Goal: Communication & Community: Answer question/provide support

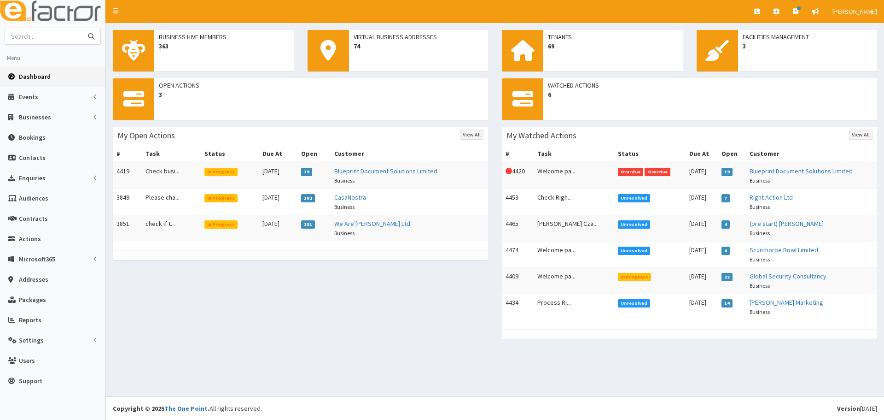
click input "text"
type input "m"
type input "beachcomber"
click button "submit"
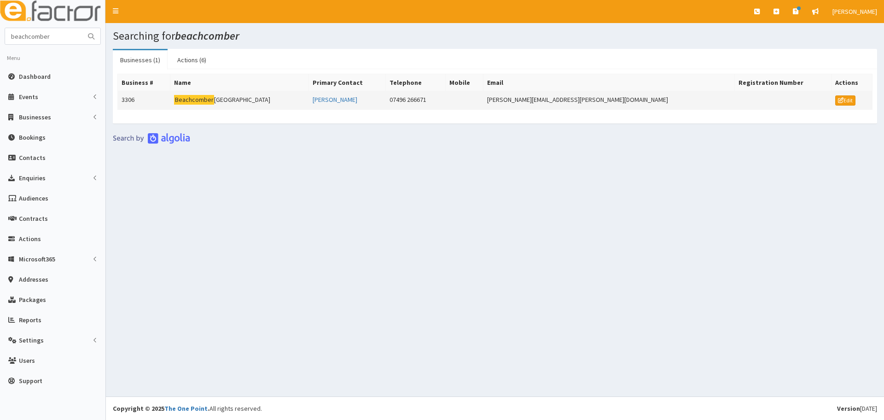
click at [216, 94] on td "Beachcomber Cleethorpes" at bounding box center [239, 100] width 138 height 18
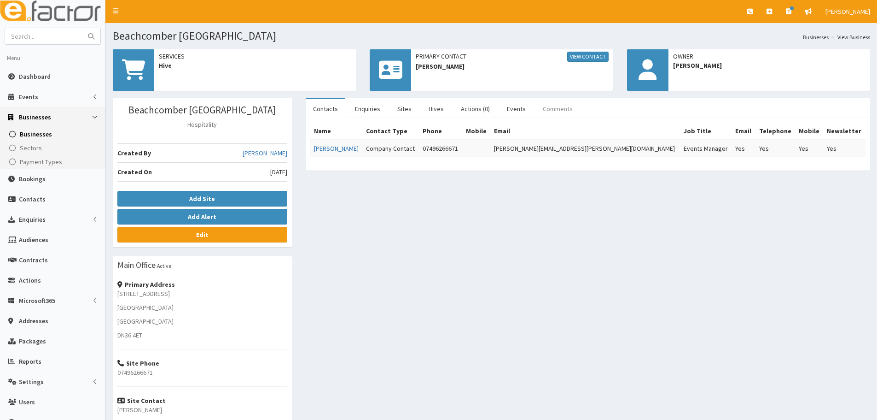
drag, startPoint x: 566, startPoint y: 105, endPoint x: 460, endPoint y: 134, distance: 110.3
click at [566, 104] on link "Comments" at bounding box center [558, 108] width 45 height 19
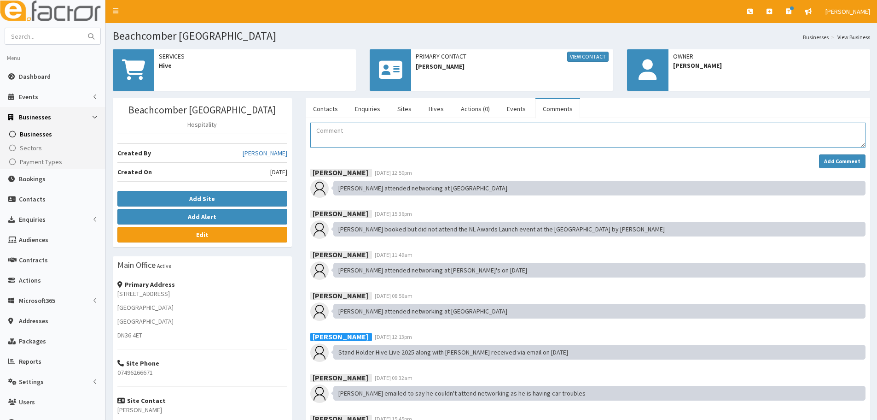
click at [370, 134] on textarea "Comment" at bounding box center [587, 134] width 555 height 25
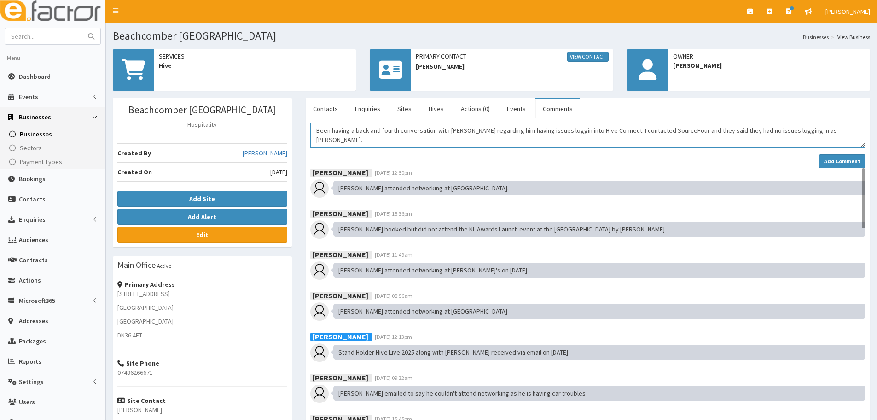
drag, startPoint x: 557, startPoint y: 135, endPoint x: 554, endPoint y: 131, distance: 5.5
click at [841, 134] on textarea "Been having a back and fourth conversation with Mathew regarding him having iss…" at bounding box center [587, 134] width 555 height 25
click at [483, 139] on textarea "Been having a back and fourth conversation with Mathew regarding him having iss…" at bounding box center [587, 134] width 555 height 25
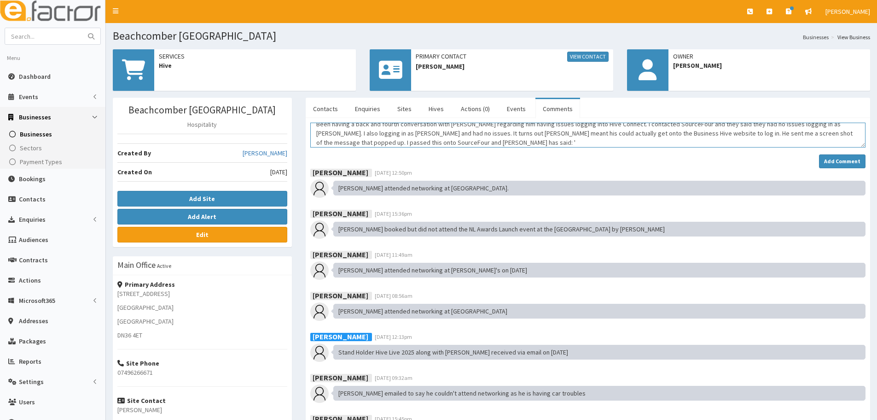
drag, startPoint x: 662, startPoint y: 127, endPoint x: 495, endPoint y: 142, distance: 167.9
click at [496, 142] on textarea "Been having a back and fourth conversation with Mathew regarding him having iss…" at bounding box center [587, 134] width 555 height 25
click at [425, 146] on textarea "Been having a back and fourth conversation with Mathew regarding him having iss…" at bounding box center [587, 134] width 555 height 25
paste textarea "Thats either a local issue relating to out of date software on his computer or …"
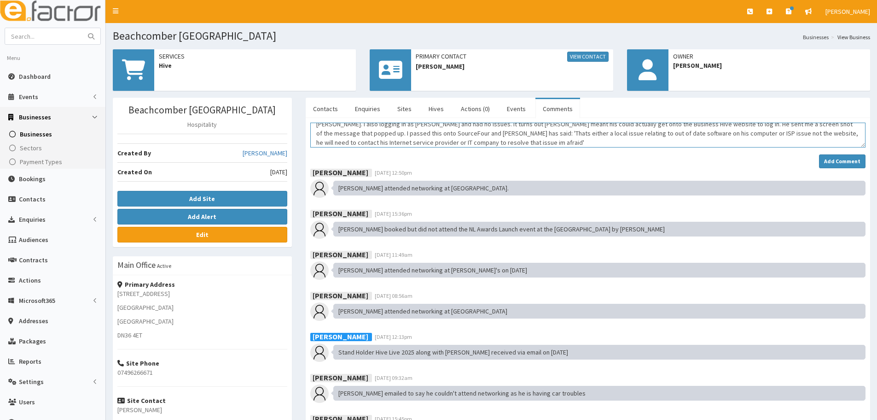
drag, startPoint x: 424, startPoint y: 133, endPoint x: 457, endPoint y: 139, distance: 33.7
click at [457, 137] on textarea "Been having a back and fourth conversation with Mathew regarding him having iss…" at bounding box center [587, 134] width 555 height 25
drag, startPoint x: 342, startPoint y: 135, endPoint x: 500, endPoint y: 129, distance: 158.1
click at [500, 129] on textarea "Been having a back and fourth conversation with Mathew regarding him having iss…" at bounding box center [587, 134] width 555 height 25
drag, startPoint x: 478, startPoint y: 139, endPoint x: 457, endPoint y: 140, distance: 20.8
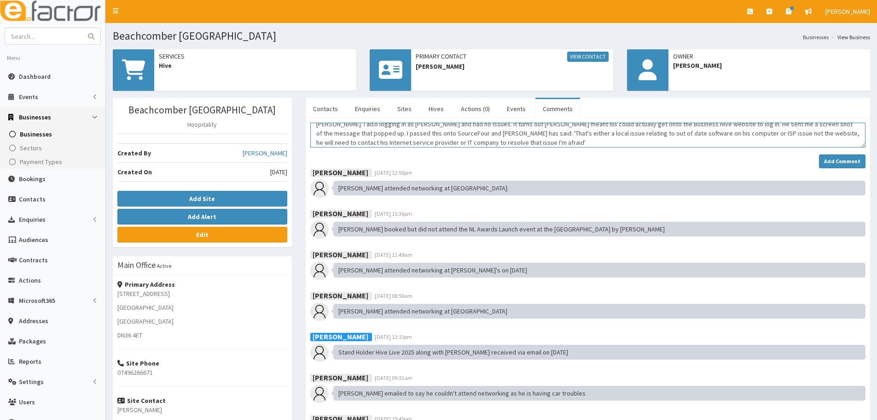
click at [476, 140] on textarea "Been having a back and fourth conversation with Mathew regarding him having iss…" at bounding box center [587, 134] width 555 height 25
click at [426, 145] on textarea "Been having a back and fourth conversation with Mathew regarding him having iss…" at bounding box center [587, 134] width 555 height 25
click at [444, 133] on textarea "Been having a back and fourth conversation with Mathew regarding him having iss…" at bounding box center [587, 134] width 555 height 25
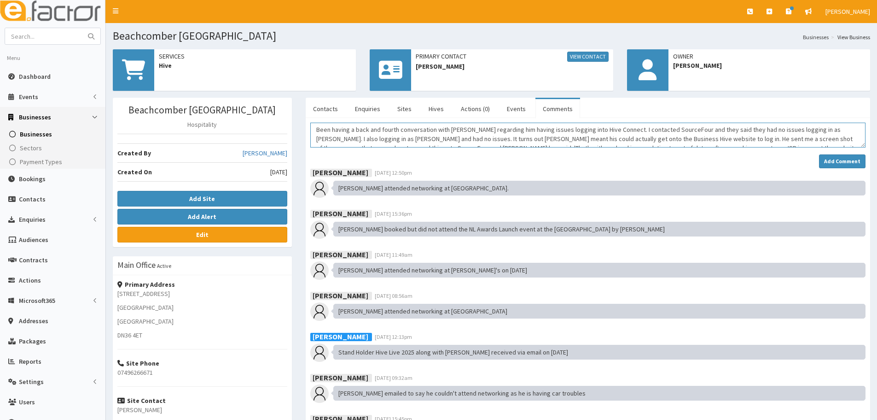
scroll to position [0, 0]
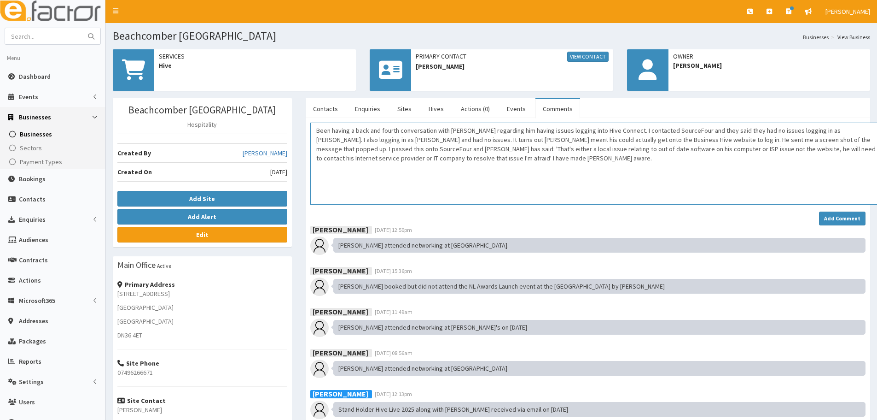
drag, startPoint x: 861, startPoint y: 146, endPoint x: 876, endPoint y: 204, distance: 59.1
click at [877, 204] on html "E Toggle navigation Quick Create Create Business Create Booking" at bounding box center [438, 292] width 877 height 585
click at [457, 134] on textarea "Been having a back and fourth conversation with Mathew regarding him having iss…" at bounding box center [598, 163] width 576 height 82
drag, startPoint x: 396, startPoint y: 140, endPoint x: 426, endPoint y: 137, distance: 30.5
click at [399, 140] on textarea "Been having a back and fourth conversation with Matthew regarding him having is…" at bounding box center [598, 163] width 576 height 82
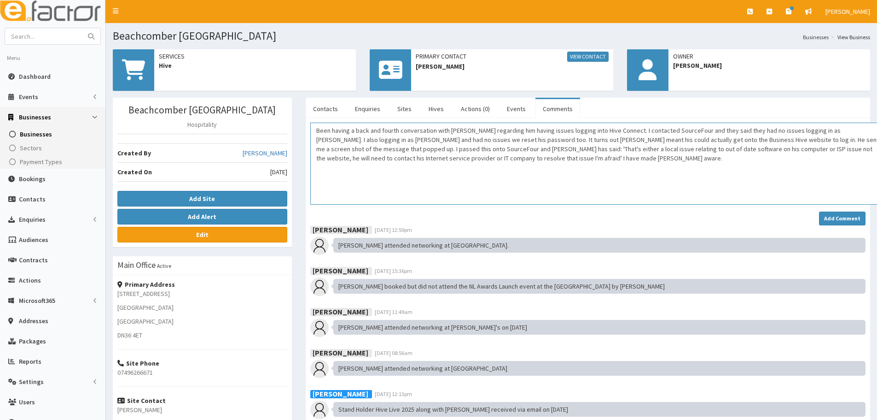
click at [510, 136] on textarea "Been having a back and fourth conversation with Matthew regarding him having is…" at bounding box center [598, 163] width 576 height 82
drag, startPoint x: 506, startPoint y: 136, endPoint x: 808, endPoint y: 441, distance: 429.2
click at [808, 419] on html "E Toggle navigation Quick Create Create Business Create Booking" at bounding box center [438, 292] width 877 height 585
click at [595, 179] on textarea "Been having a back and fourth conversation with Matthew regarding him having is…" at bounding box center [598, 163] width 576 height 82
drag, startPoint x: 508, startPoint y: 140, endPoint x: 614, endPoint y: 154, distance: 107.3
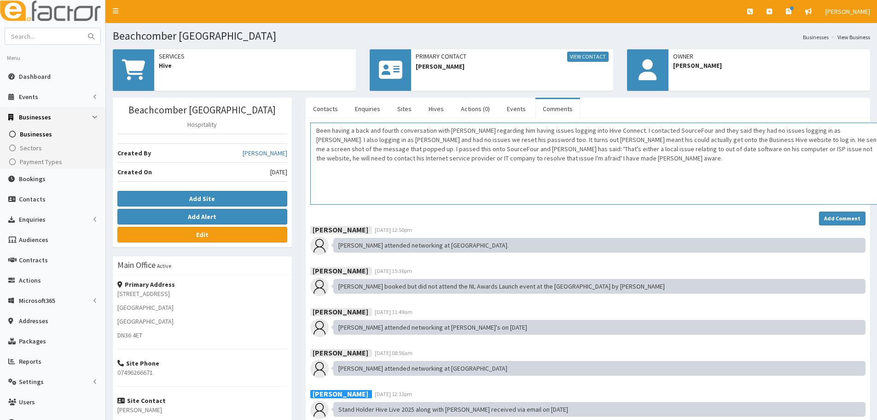
click at [509, 140] on textarea "Been having a back and fourth conversation with Matthew regarding him having is…" at bounding box center [598, 163] width 576 height 82
click at [705, 188] on textarea "Been having a back and fourth conversation with Matthew regarding him having is…" at bounding box center [598, 163] width 576 height 82
drag, startPoint x: 766, startPoint y: 138, endPoint x: 771, endPoint y: 138, distance: 5.5
click at [768, 138] on textarea "Been having a back and fourth conversation with Matthew regarding him having is…" at bounding box center [598, 163] width 576 height 82
drag, startPoint x: 811, startPoint y: 176, endPoint x: 817, endPoint y: 178, distance: 6.1
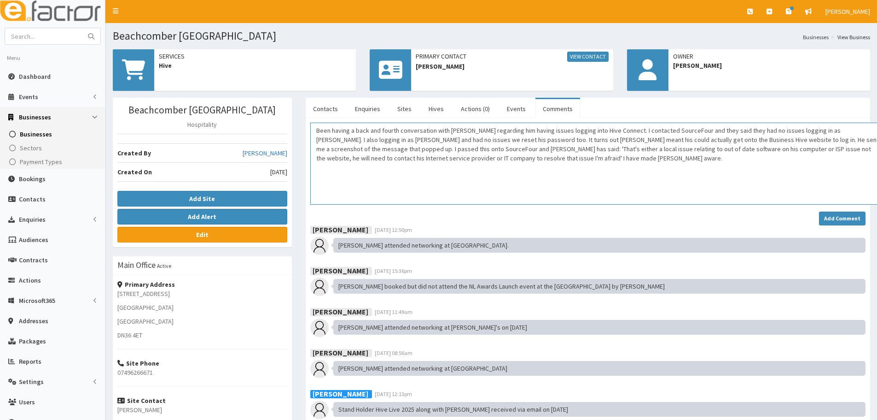
click at [816, 178] on textarea "Been having a back and fourth conversation with Matthew regarding him having is…" at bounding box center [598, 163] width 576 height 82
click at [408, 189] on textarea "Been having a back and fourth conversation with Matthew regarding him having is…" at bounding box center [598, 163] width 576 height 82
click at [546, 163] on textarea "Been having a back and fourth conversation with Matthew regarding him having is…" at bounding box center [598, 163] width 576 height 82
type textarea "Been having a back and fourth conversation with Matthew regarding him having is…"
click at [844, 216] on strong "Add Comment" at bounding box center [842, 218] width 36 height 7
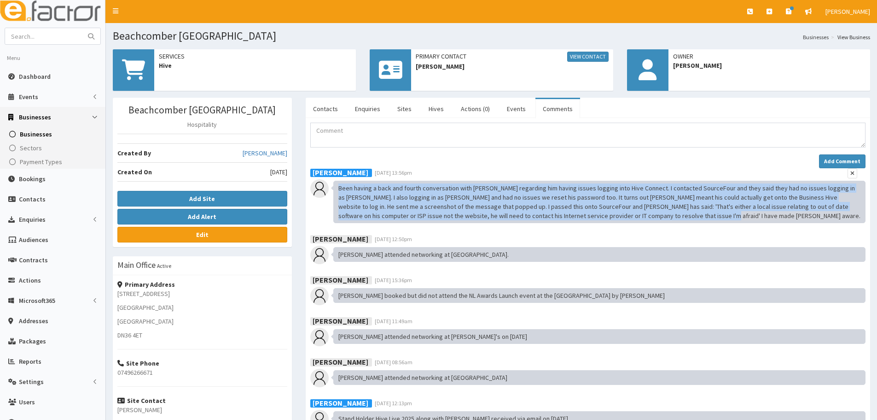
drag, startPoint x: 658, startPoint y: 217, endPoint x: 337, endPoint y: 187, distance: 322.4
click at [337, 187] on div "Been having a back and fourth conversation with Matthew regarding him having is…" at bounding box center [599, 202] width 532 height 42
copy div "Been having a back and fourth conversation with Matthew regarding him having is…"
click at [360, 127] on textarea "Comment" at bounding box center [587, 134] width 555 height 25
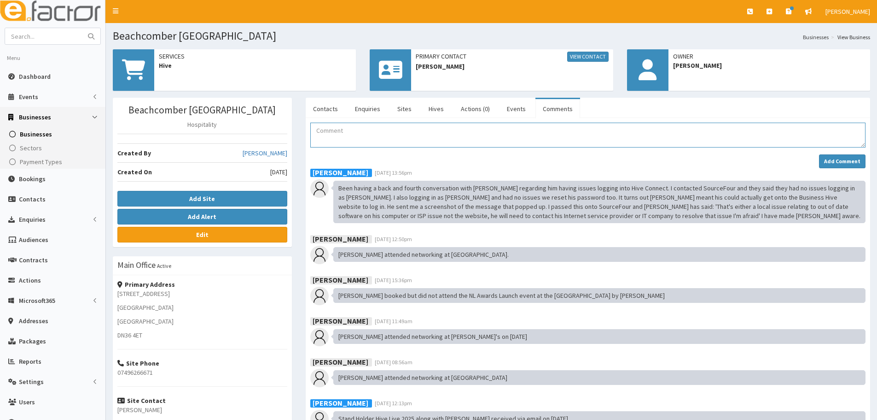
paste textarea "Been having a back and fourth conversation with Matthew regarding him having is…"
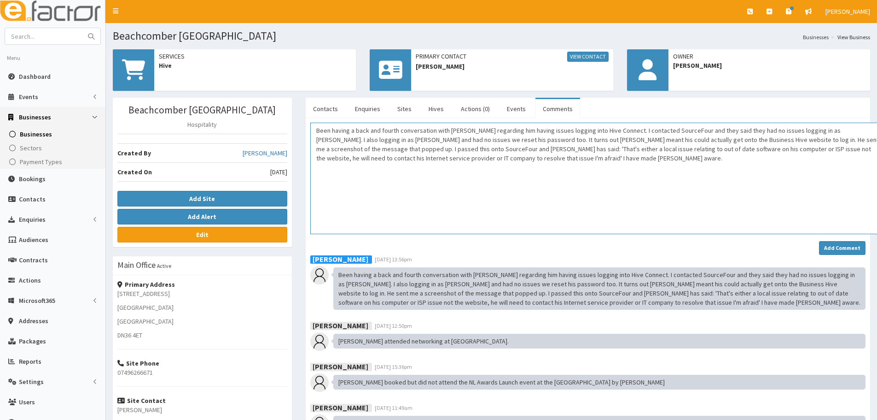
drag, startPoint x: 864, startPoint y: 144, endPoint x: 884, endPoint y: 232, distance: 90.2
click at [877, 232] on html "E Toggle navigation Quick Create Create Business Create Booking" at bounding box center [438, 307] width 877 height 614
click at [444, 132] on textarea "Been having a back and fourth conversation with Matthew regarding him having is…" at bounding box center [598, 178] width 576 height 113
click at [815, 130] on textarea "Been having a back and fourth conversation with Matthew regarding him having is…" at bounding box center [598, 178] width 576 height 113
click at [785, 156] on textarea "Been having a back and fourth conversation with Matthew regarding him having is…" at bounding box center [598, 178] width 576 height 113
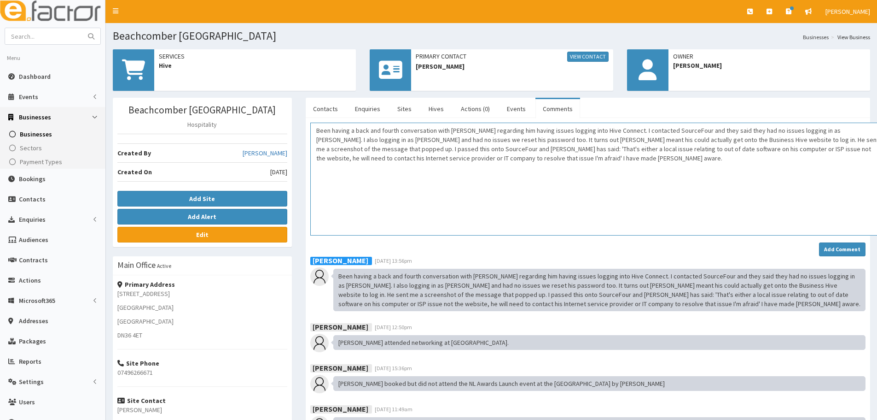
drag, startPoint x: 333, startPoint y: 137, endPoint x: 370, endPoint y: 143, distance: 37.4
click at [334, 136] on textarea "Been having a back and fourth conversation with Matthew regarding him having is…" at bounding box center [598, 178] width 576 height 113
click at [402, 175] on textarea "Been having a back and fourth conversation with Matthew regarding him having is…" at bounding box center [598, 178] width 576 height 113
click at [541, 175] on textarea "Been having a back and fourth conversation with Matthew regarding him having is…" at bounding box center [598, 178] width 576 height 113
click at [531, 161] on textarea "Been having a back and fourth conversation with Matthew regarding him having is…" at bounding box center [598, 178] width 576 height 113
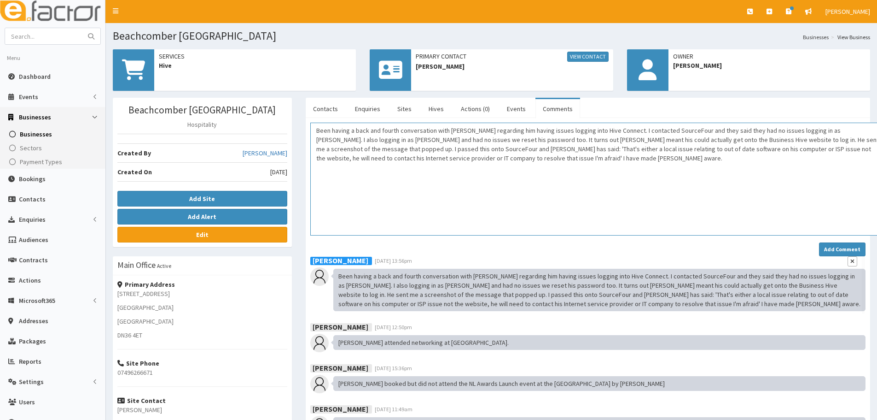
type textarea "Been having a back and fourth conversation with Matthew regarding him having is…"
click at [853, 263] on icon "button" at bounding box center [853, 261] width 4 height 6
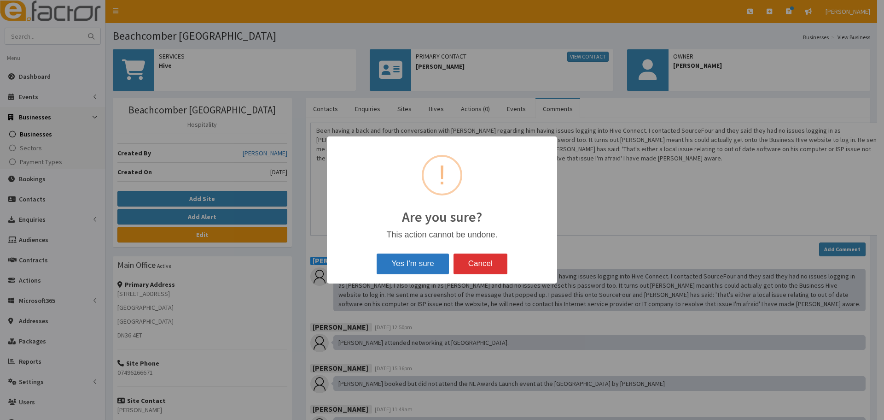
click at [431, 263] on button "Yes I'm sure" at bounding box center [413, 263] width 72 height 20
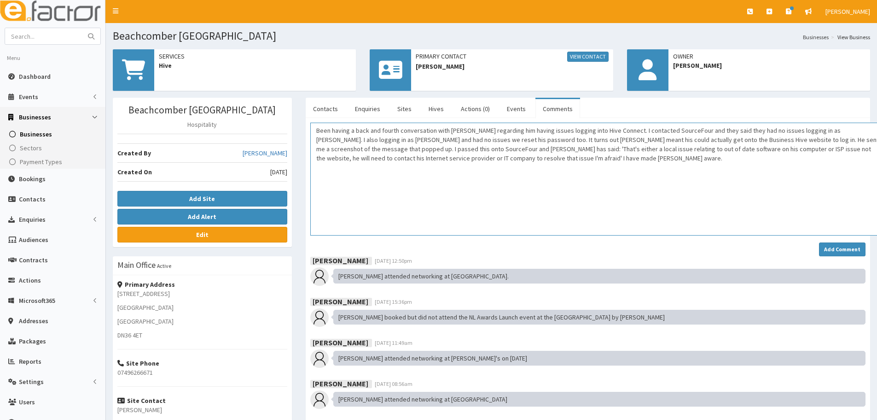
click at [414, 175] on textarea "Been having a back and fourth conversation with Matthew regarding him having is…" at bounding box center [598, 178] width 576 height 113
click at [633, 182] on textarea "Been having a back and fourth conversation with Matthew regarding him having is…" at bounding box center [598, 178] width 576 height 113
click at [839, 250] on strong "Add Comment" at bounding box center [842, 248] width 36 height 7
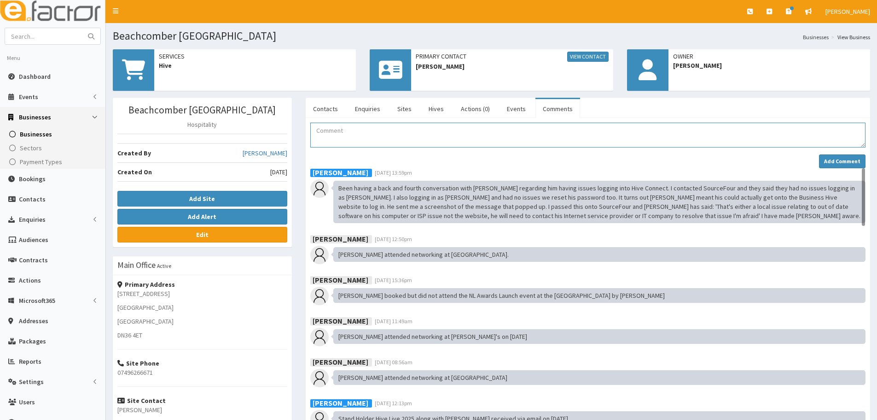
click at [329, 131] on textarea "Comment" at bounding box center [587, 134] width 555 height 25
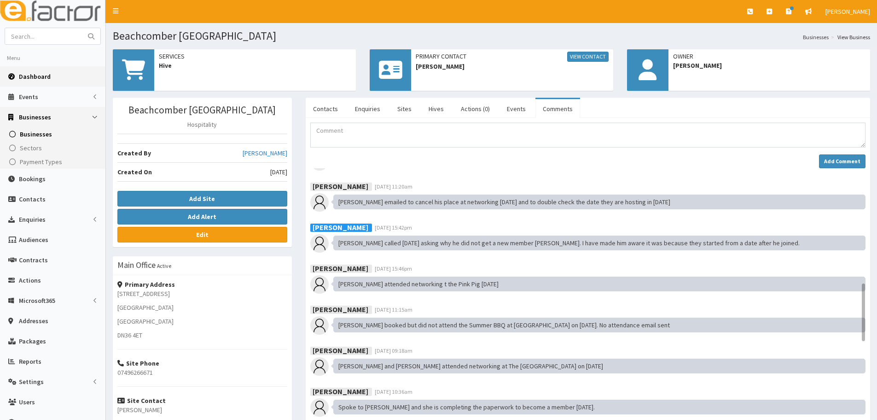
click at [45, 82] on link "Dashboard" at bounding box center [52, 76] width 105 height 20
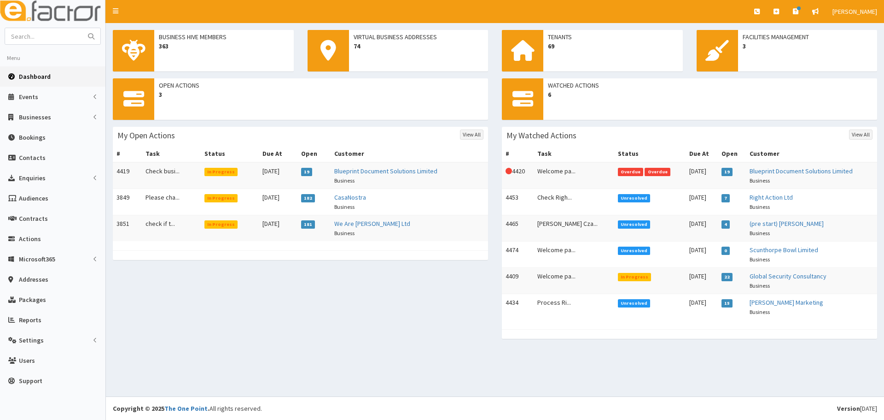
click at [312, 307] on div "Open Actions 3 My Open Actions View All # Task Status Due At Open Customer 4419…" at bounding box center [495, 212] width 778 height 269
click at [547, 172] on td "Welcome pa..." at bounding box center [574, 175] width 81 height 27
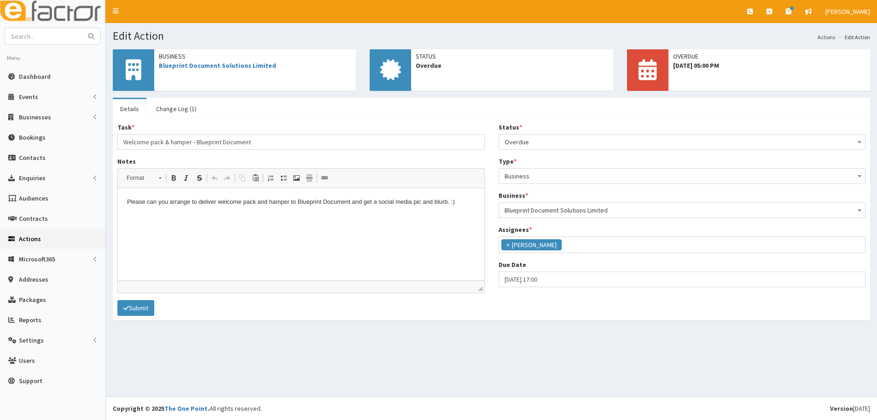
scroll to position [111, 0]
